Goal: Find specific page/section: Find specific page/section

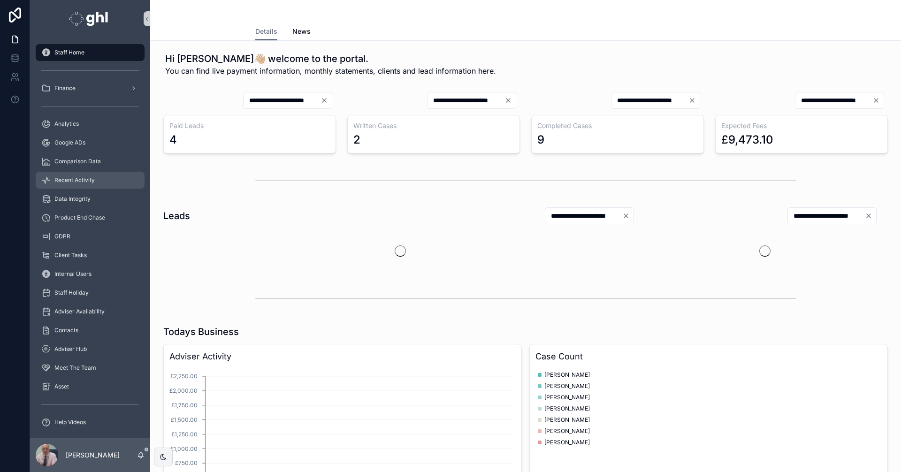
click at [75, 179] on span "Recent Activity" at bounding box center [74, 180] width 40 height 8
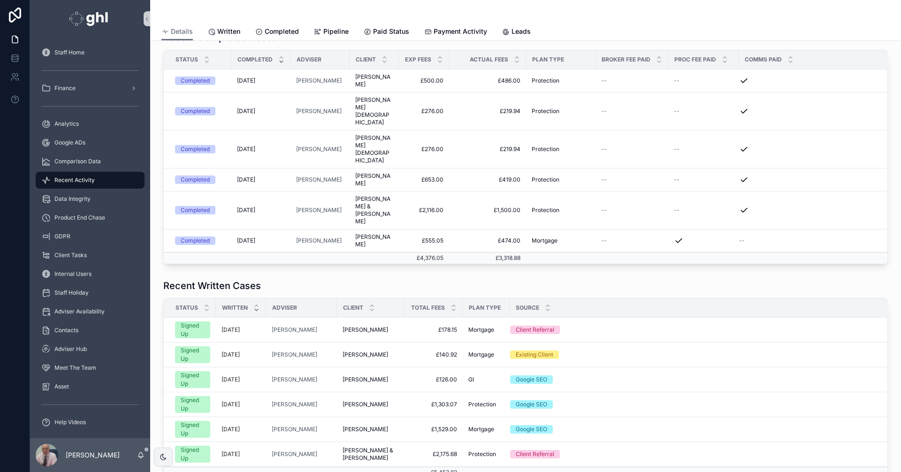
scroll to position [237, 0]
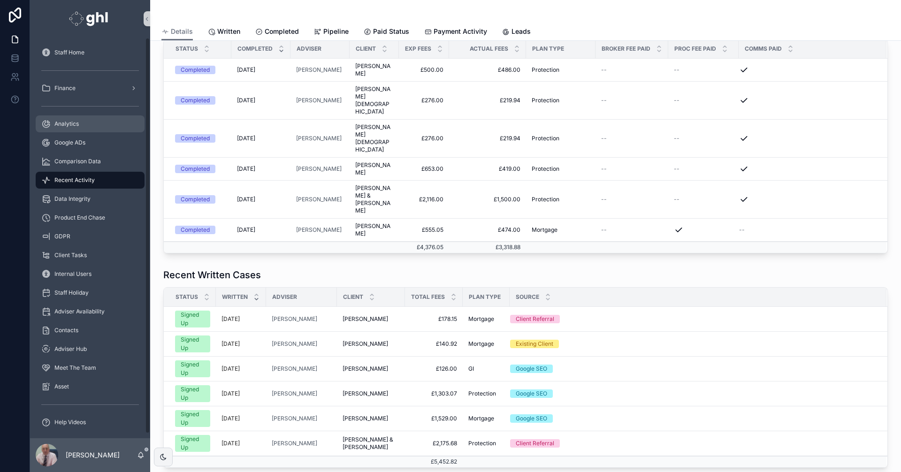
click at [65, 124] on span "Analytics" at bounding box center [66, 124] width 24 height 8
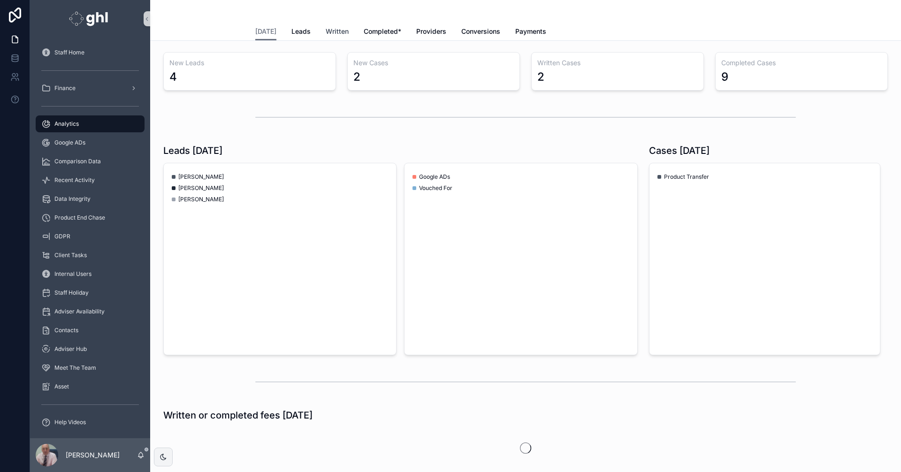
click at [327, 31] on span "Written" at bounding box center [337, 31] width 23 height 9
